Goal: Complete application form

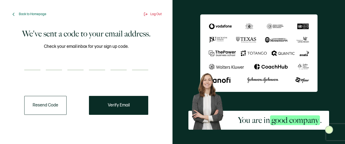
click at [37, 63] on input "number" at bounding box center [32, 64] width 16 height 11
type input "1"
type input "4"
type input "9"
type input "6"
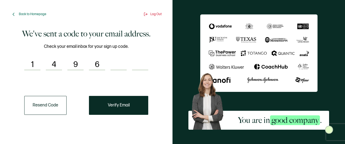
type input "7"
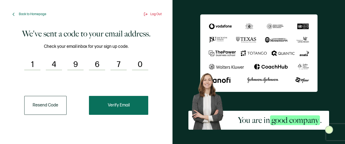
type input "0"
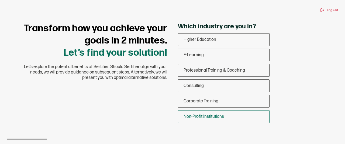
click at [201, 120] on div "Non-Profit Institutions" at bounding box center [223, 116] width 91 height 13
click at [0, 0] on input "Non-Profit Institutions" at bounding box center [0, 0] width 0 height 0
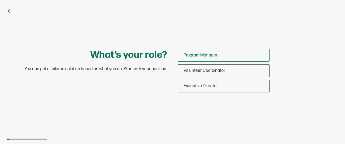
click at [212, 59] on div "Program Manager" at bounding box center [223, 55] width 91 height 13
click at [0, 0] on input "Program Manager" at bounding box center [0, 0] width 0 height 0
click at [212, 59] on div "Program Manager" at bounding box center [223, 55] width 91 height 13
click at [0, 0] on input "Program Manager" at bounding box center [0, 0] width 0 height 0
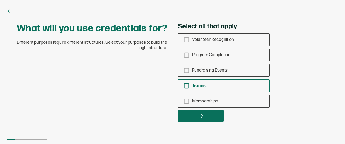
click at [197, 89] on div "Training" at bounding box center [223, 85] width 91 height 13
click at [0, 0] on input "Training" at bounding box center [0, 0] width 0 height 0
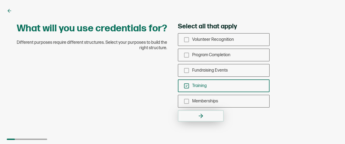
click at [183, 115] on button "button" at bounding box center [201, 115] width 46 height 11
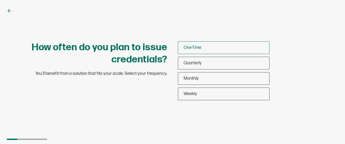
click at [204, 49] on div "One-Time" at bounding box center [223, 47] width 91 height 13
click at [0, 0] on input "One-Time" at bounding box center [0, 0] width 0 height 0
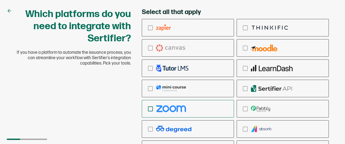
click at [214, 107] on div "checkbox-group" at bounding box center [188, 108] width 92 height 13
click at [0, 0] on input "checkbox-group" at bounding box center [0, 0] width 0 height 0
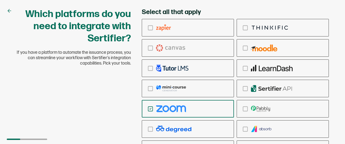
click at [196, 108] on div "checkbox-group" at bounding box center [188, 108] width 92 height 13
click at [0, 0] on input "checkbox-group" at bounding box center [0, 0] width 0 height 0
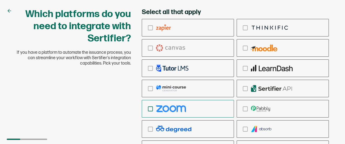
click at [196, 108] on div "checkbox-group" at bounding box center [188, 108] width 92 height 13
click at [0, 0] on input "checkbox-group" at bounding box center [0, 0] width 0 height 0
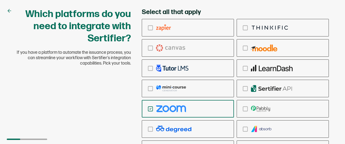
drag, startPoint x: 341, startPoint y: 18, endPoint x: 329, endPoint y: 58, distance: 41.5
click at [329, 58] on div "Which platforms do you need to integrate with Sertifier? If you have a platform…" at bounding box center [172, 72] width 345 height 144
click at [152, 32] on div "checkbox-group" at bounding box center [188, 27] width 92 height 13
click at [0, 0] on input "checkbox-group" at bounding box center [0, 0] width 0 height 0
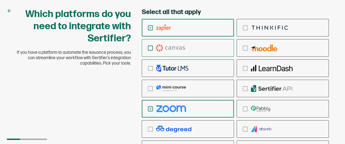
click at [155, 49] on div "checkbox-group" at bounding box center [188, 48] width 92 height 13
click at [0, 0] on input "checkbox-group" at bounding box center [0, 0] width 0 height 0
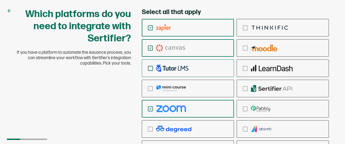
click at [169, 65] on div "checkbox-group" at bounding box center [188, 68] width 92 height 13
click at [0, 0] on input "checkbox-group" at bounding box center [0, 0] width 0 height 0
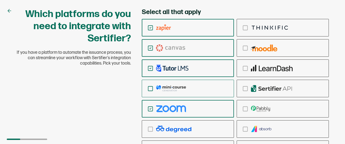
click at [165, 86] on img "checkbox-group" at bounding box center [171, 88] width 30 height 7
click at [0, 0] on input "checkbox-group" at bounding box center [0, 0] width 0 height 0
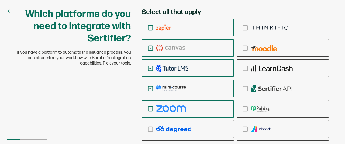
drag, startPoint x: 336, startPoint y: 21, endPoint x: 338, endPoint y: 27, distance: 6.7
click at [338, 27] on div "Which platforms do you need to integrate with Sertifier? If you have a platform…" at bounding box center [172, 72] width 345 height 144
